Goal: Task Accomplishment & Management: Manage account settings

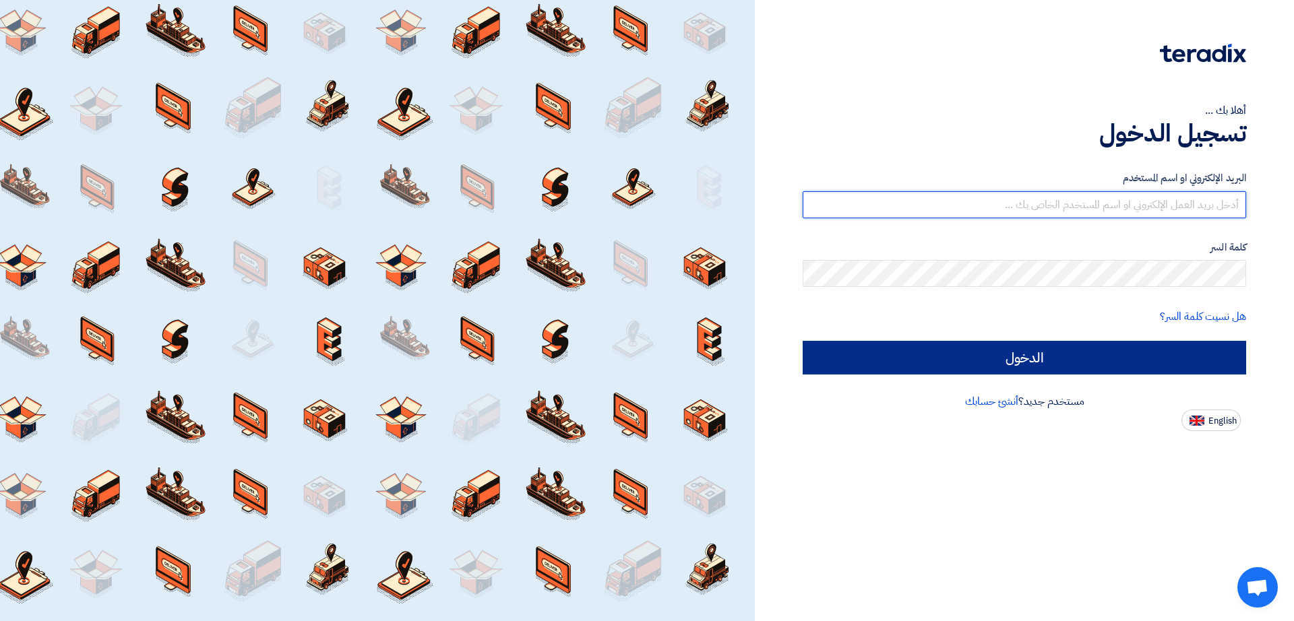
type input "[EMAIL_ADDRESS][DOMAIN_NAME]"
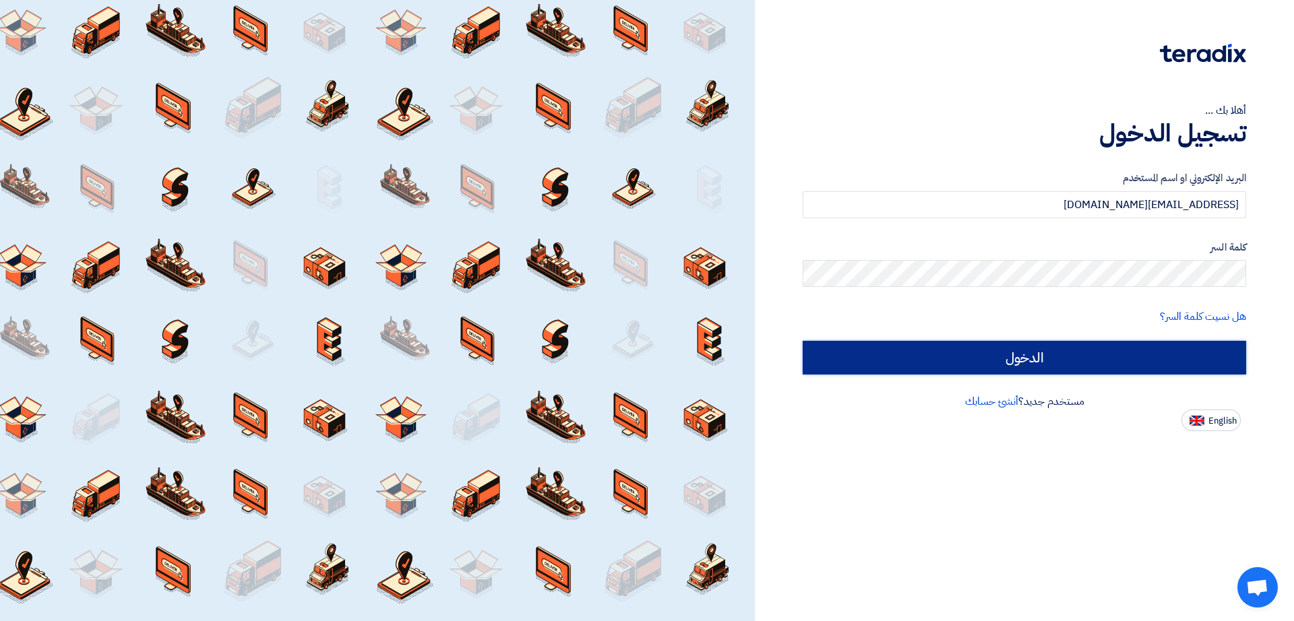
click at [887, 363] on input "الدخول" at bounding box center [1024, 358] width 443 height 34
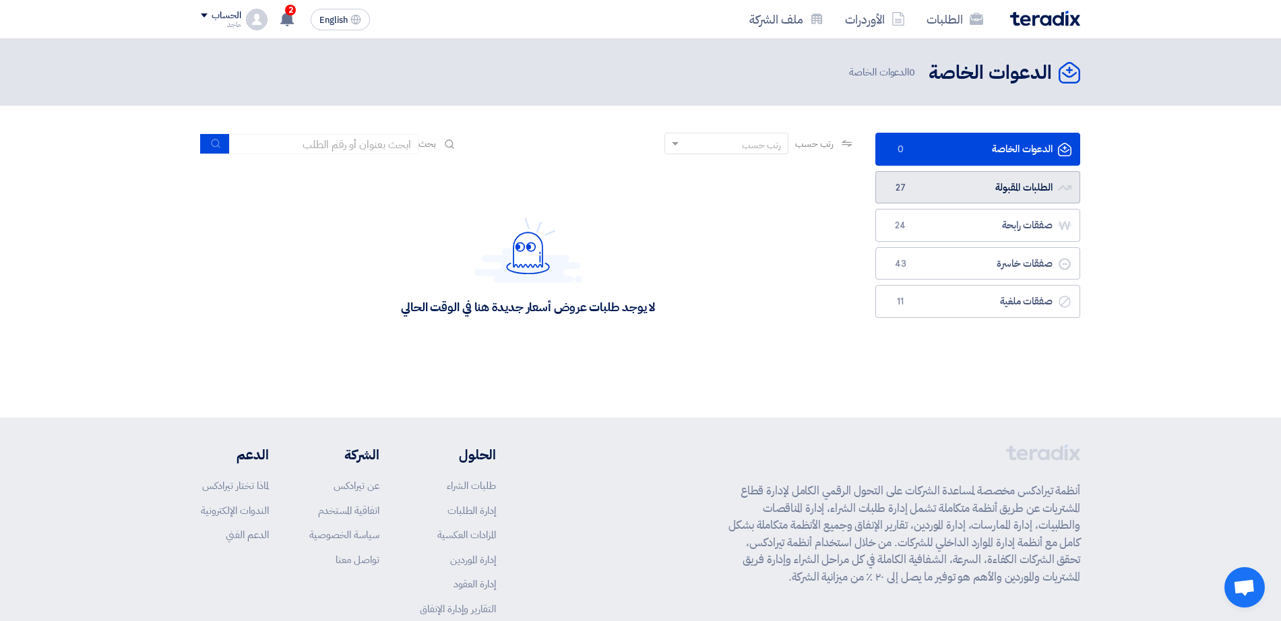
click at [985, 178] on link "الطلبات المقبولة الطلبات المقبولة 27" at bounding box center [977, 187] width 205 height 33
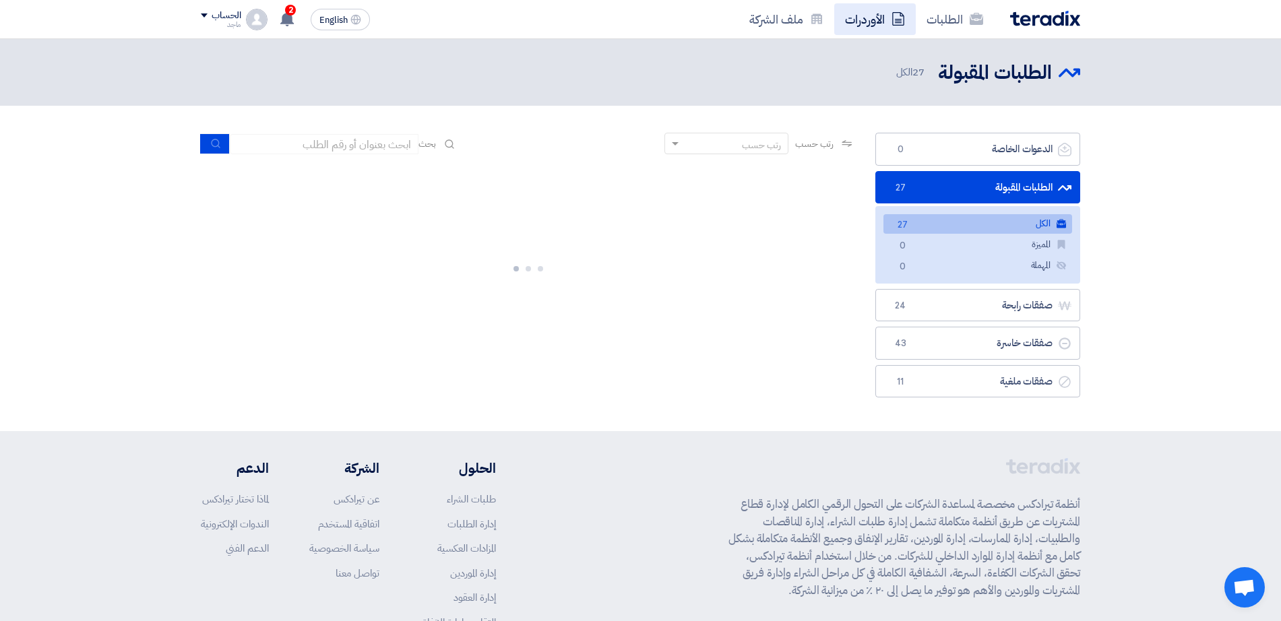
click at [852, 20] on link "الأوردرات" at bounding box center [875, 19] width 82 height 32
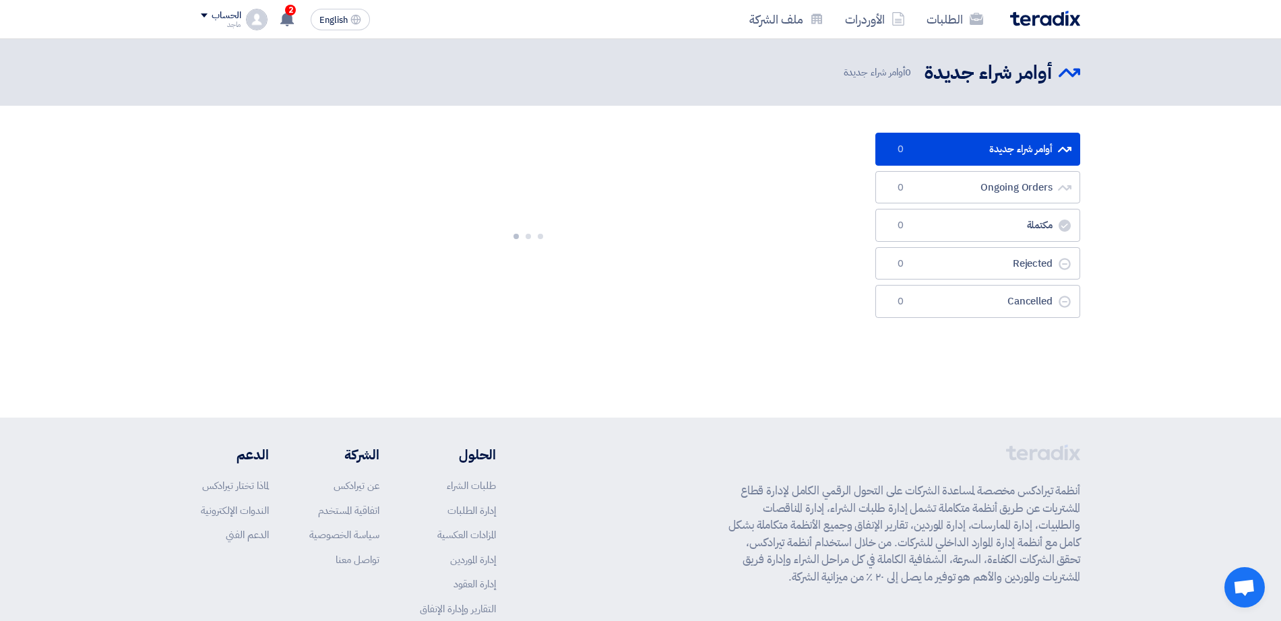
click at [921, 206] on ul "أوامر شراء جديدة أوامر شراء جديدة 0 Ongoing Orders Ongoing Orders 0 مكتملة مكتم…" at bounding box center [977, 225] width 205 height 185
click at [922, 191] on link "Ongoing Orders Ongoing Orders 0" at bounding box center [977, 187] width 205 height 33
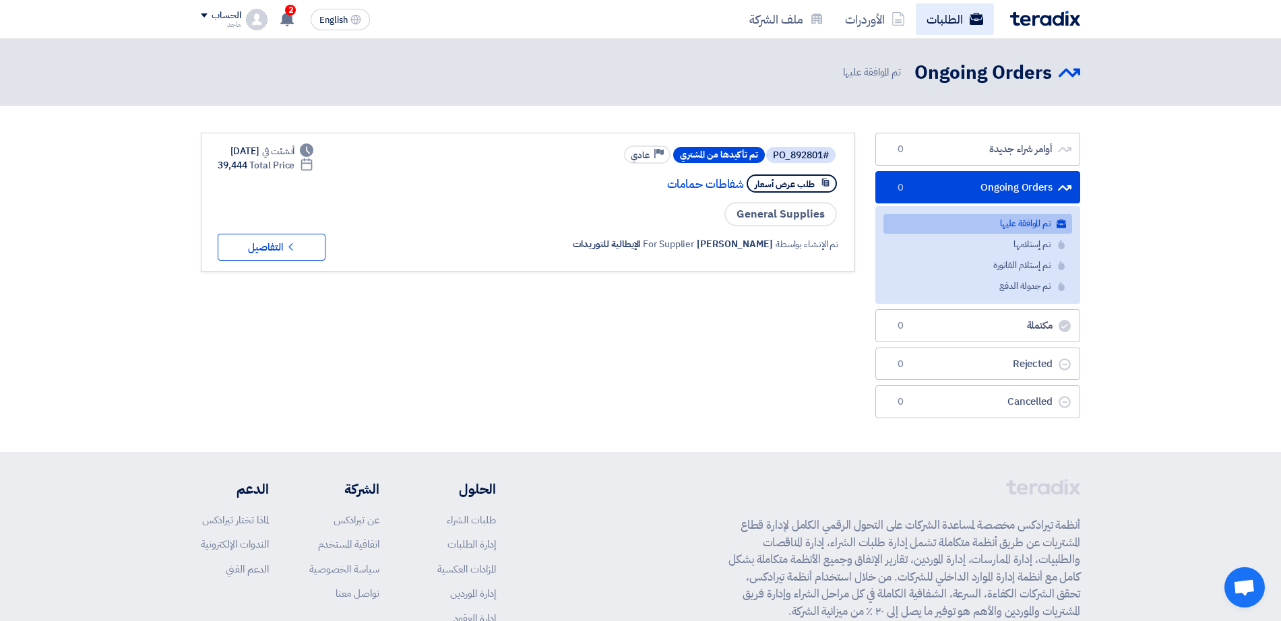
click at [955, 30] on link "الطلبات" at bounding box center [955, 19] width 78 height 32
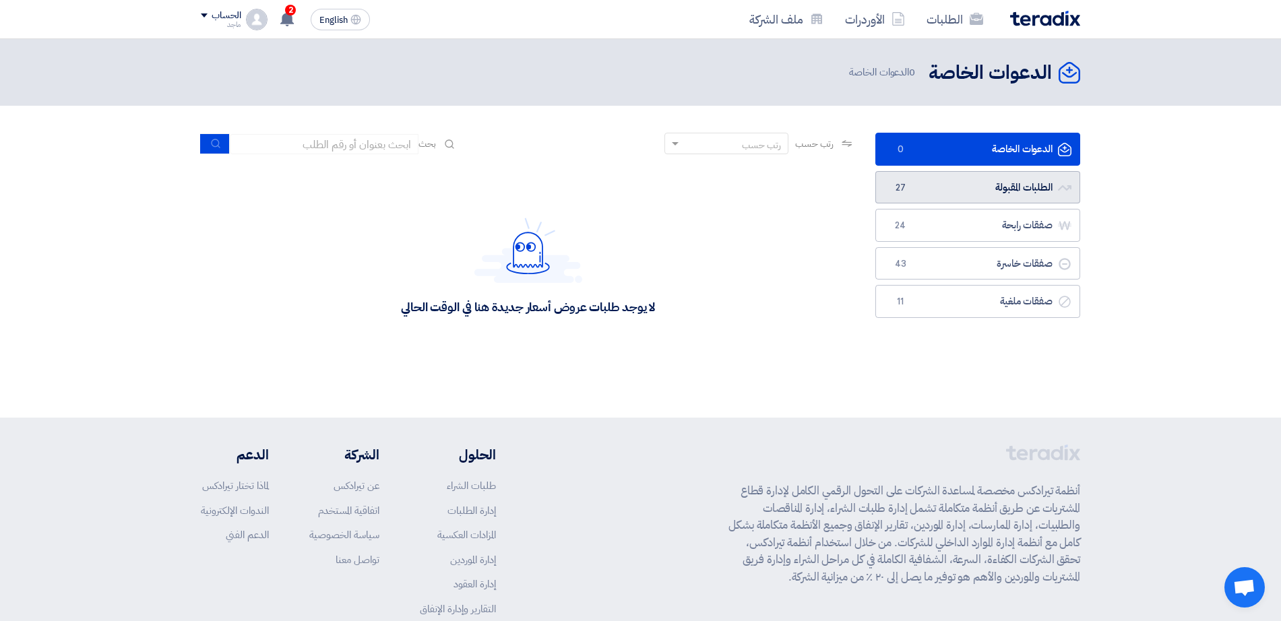
click at [969, 184] on link "الطلبات المقبولة الطلبات المقبولة 27" at bounding box center [977, 187] width 205 height 33
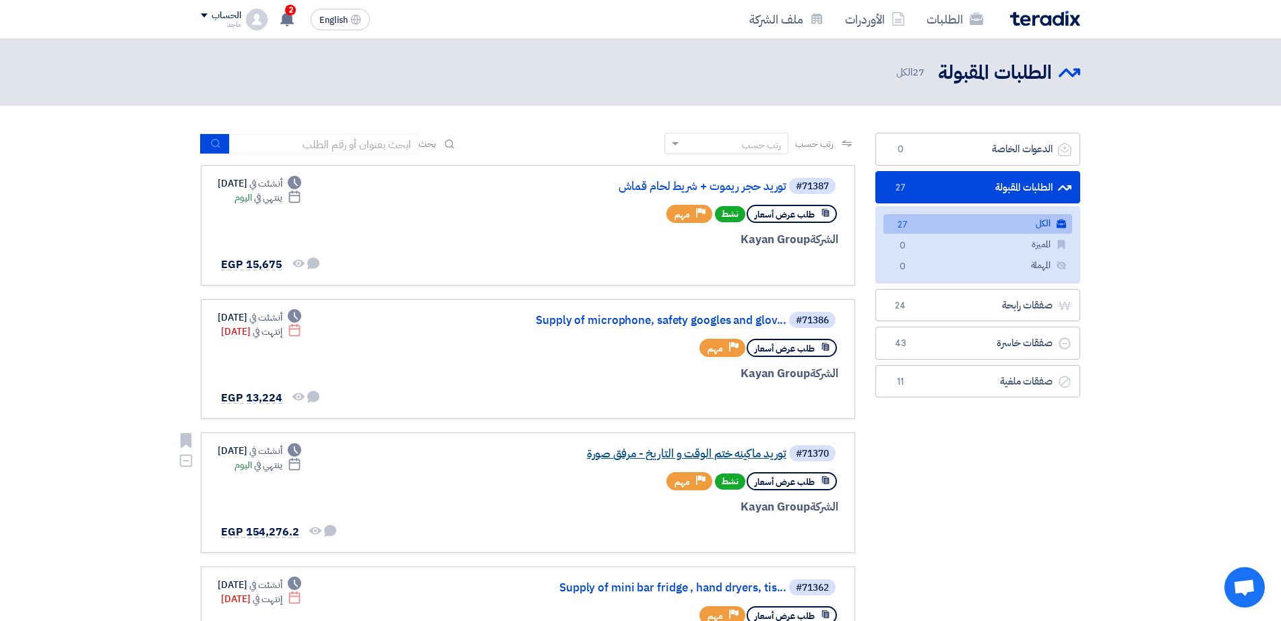
click at [716, 452] on link "توريد ماكينه ختم الوقت و التاريخ - مرفق صورة" at bounding box center [652, 454] width 270 height 12
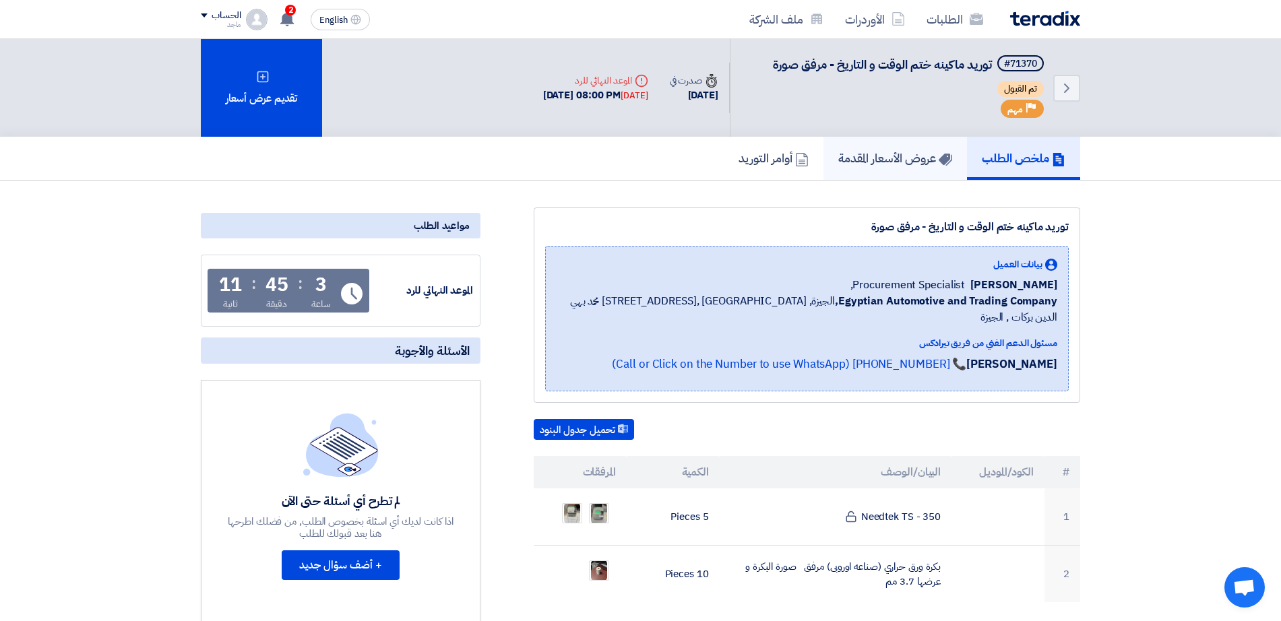
click at [902, 150] on h5 "عروض الأسعار المقدمة" at bounding box center [895, 157] width 114 height 15
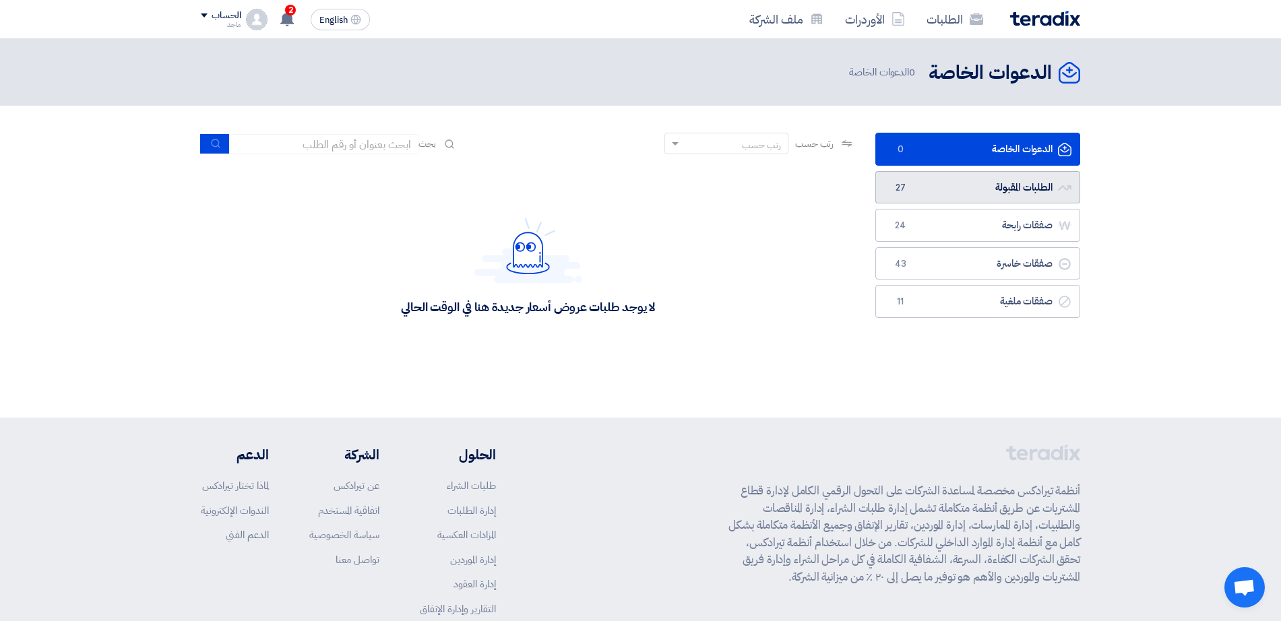
click at [943, 200] on link "الطلبات المقبولة الطلبات المقبولة 27" at bounding box center [977, 187] width 205 height 33
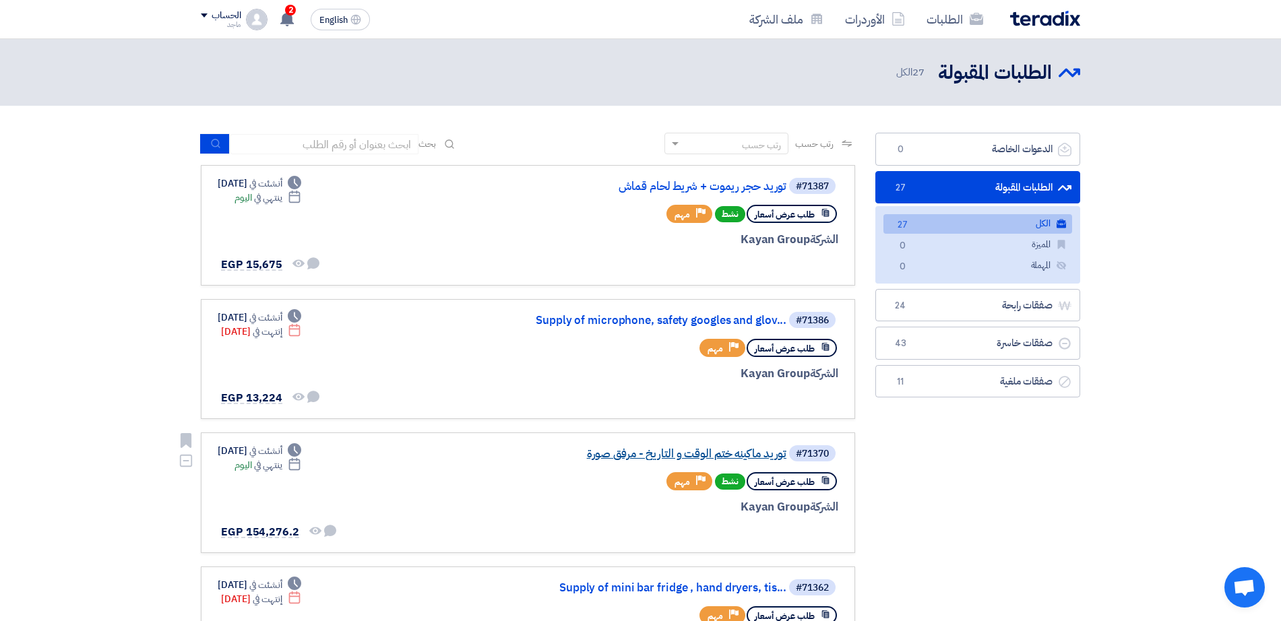
click at [689, 453] on link "توريد ماكينه ختم الوقت و التاريخ - مرفق صورة" at bounding box center [652, 454] width 270 height 12
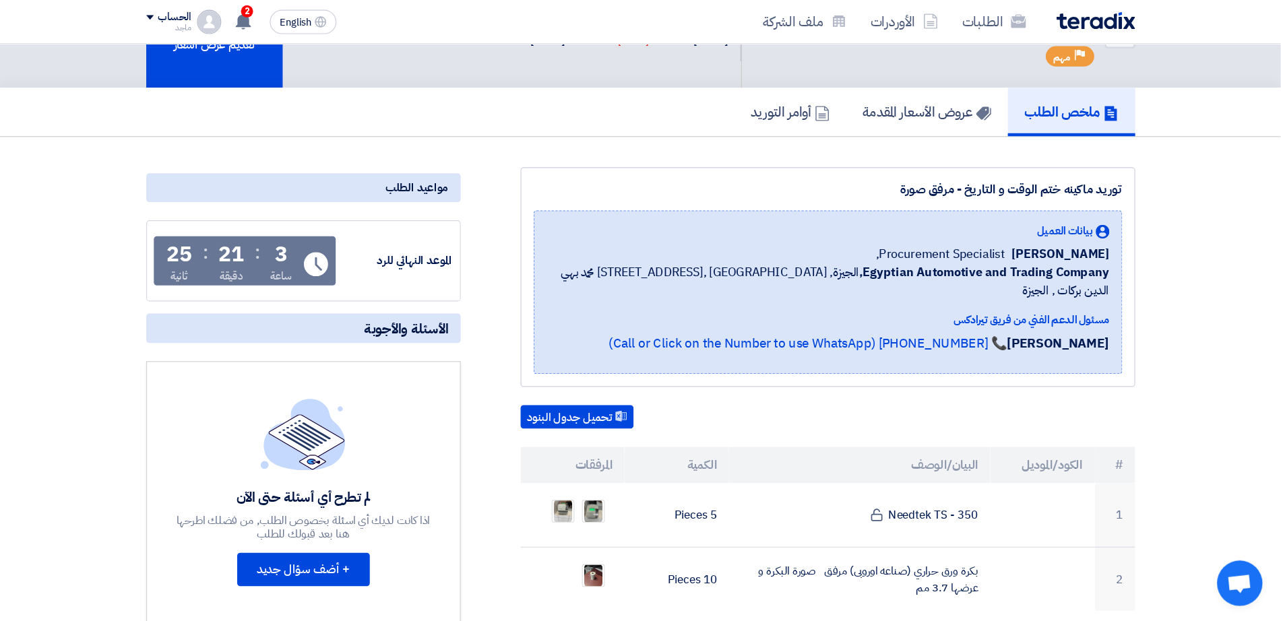
scroll to position [59, 0]
